Goal: Task Accomplishment & Management: Use online tool/utility

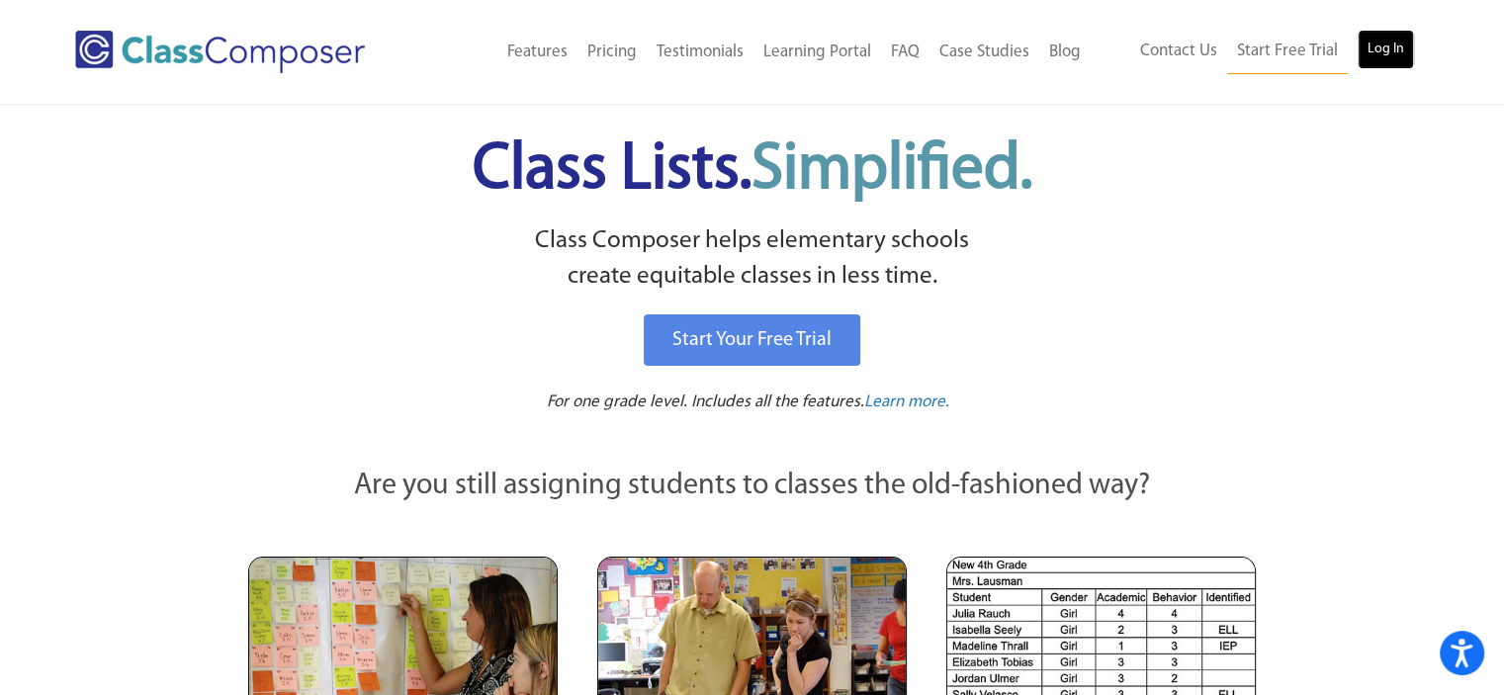
click at [1396, 53] on link "Log In" at bounding box center [1385, 50] width 56 height 40
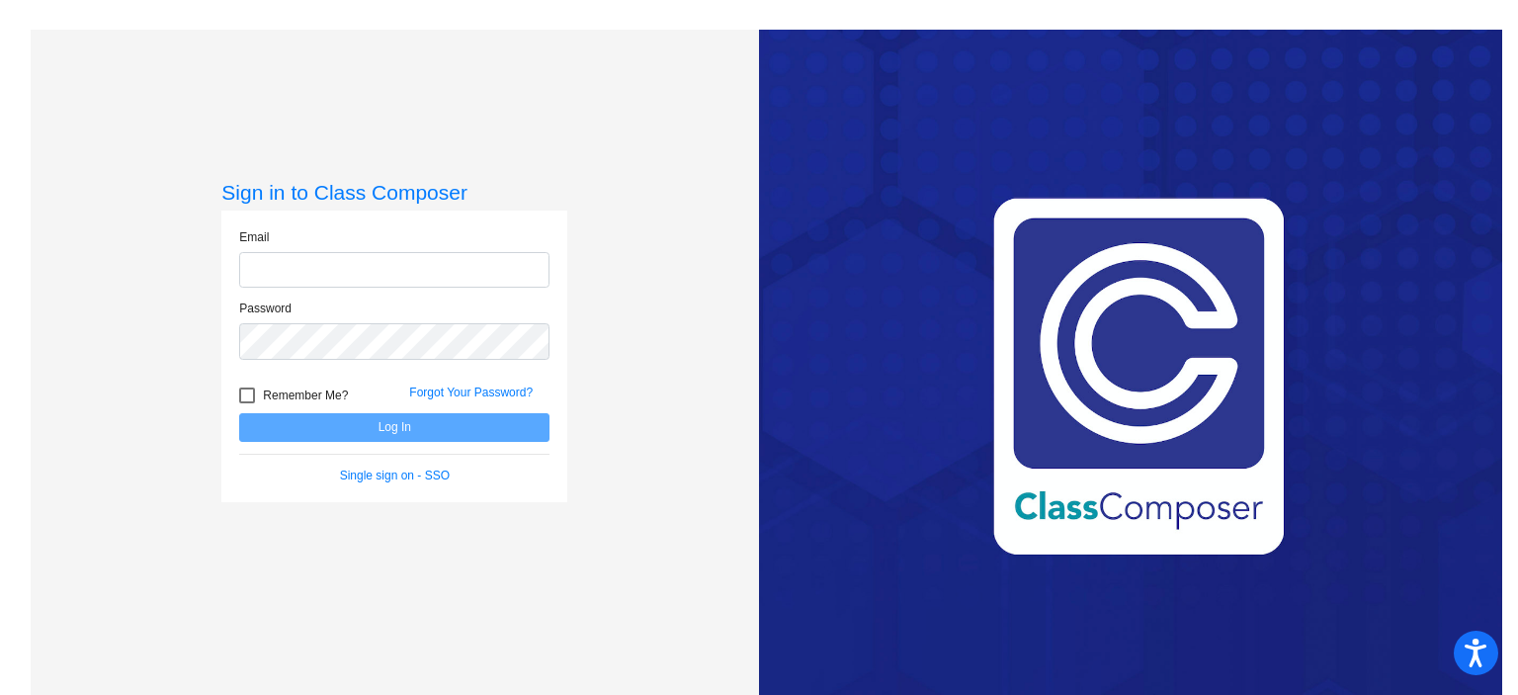
type input "sheila.buyer@rrps.net"
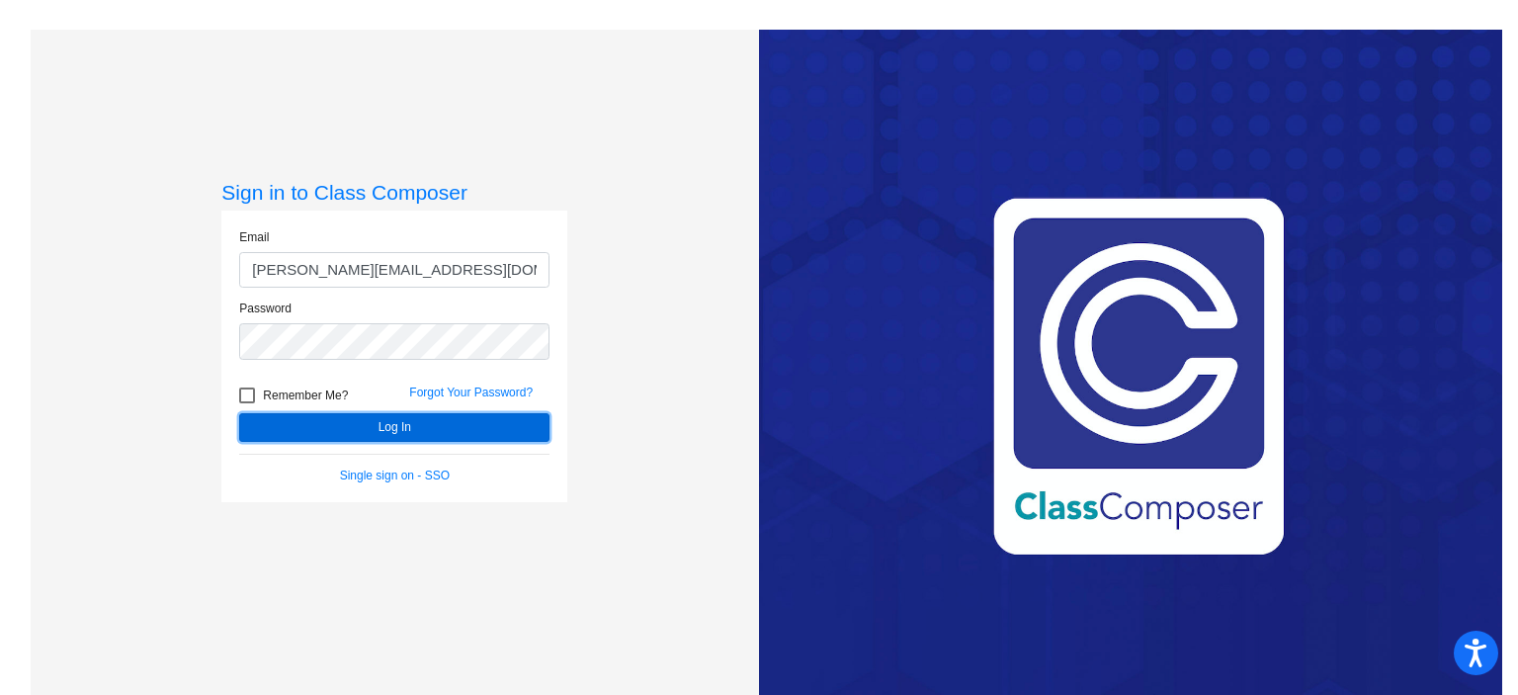
click at [342, 422] on button "Log In" at bounding box center [394, 427] width 310 height 29
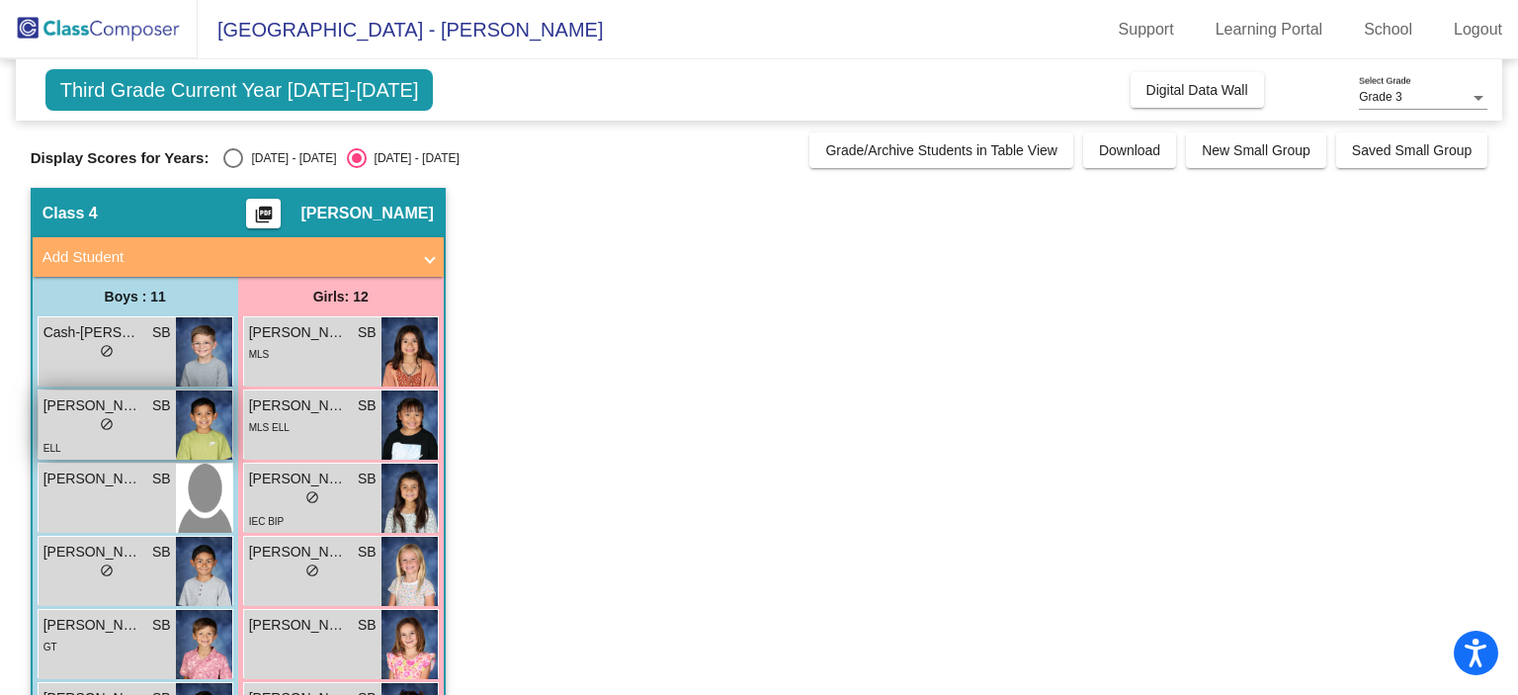
click at [83, 397] on span "Cayden Begay" at bounding box center [92, 405] width 99 height 21
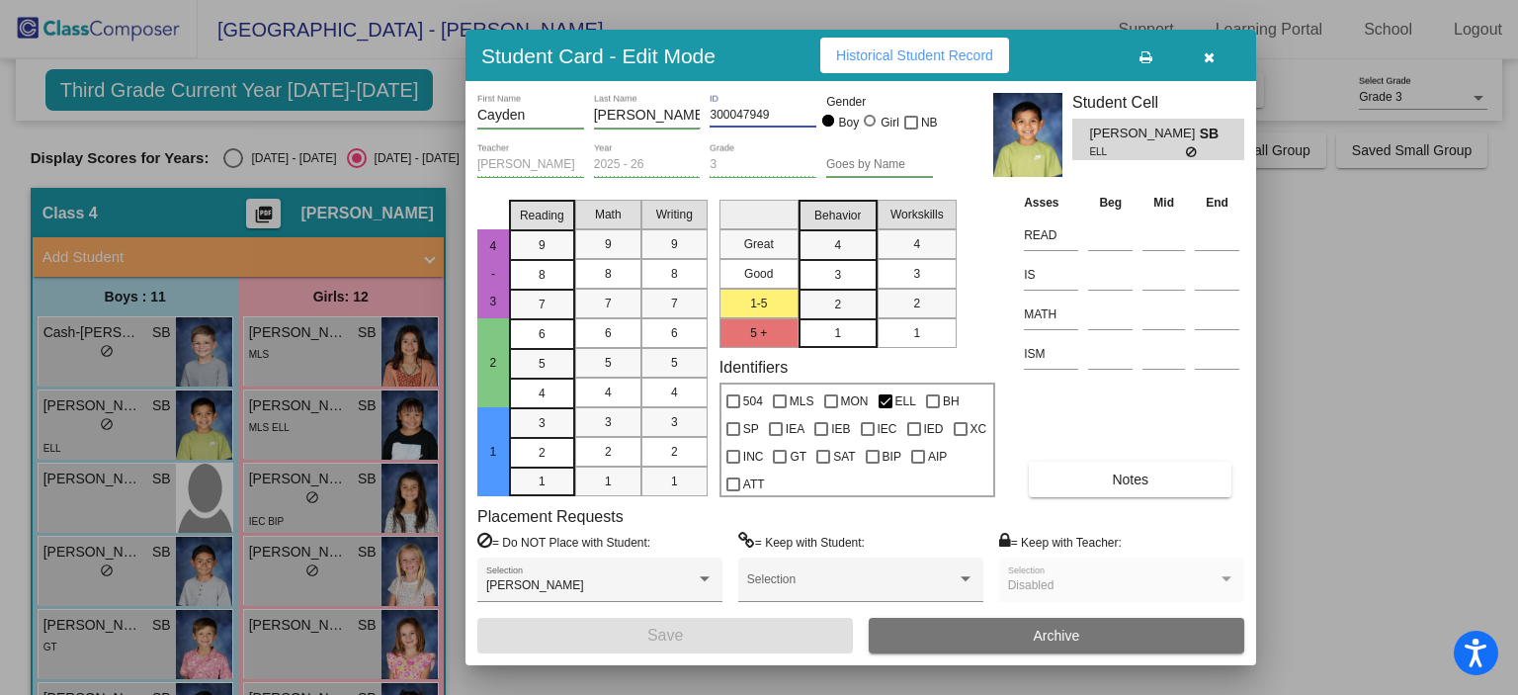
drag, startPoint x: 779, startPoint y: 114, endPoint x: 737, endPoint y: 117, distance: 41.6
click at [737, 117] on input "300047949" at bounding box center [763, 116] width 107 height 14
